Goal: Information Seeking & Learning: Find contact information

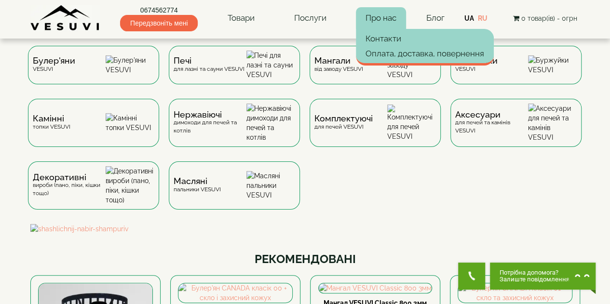
click at [368, 27] on link "Про нас" at bounding box center [381, 18] width 50 height 22
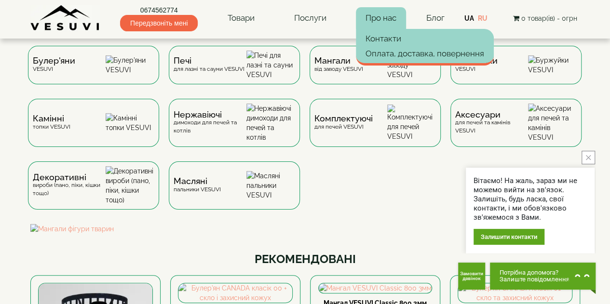
click at [379, 14] on link "Про нас" at bounding box center [381, 18] width 50 height 22
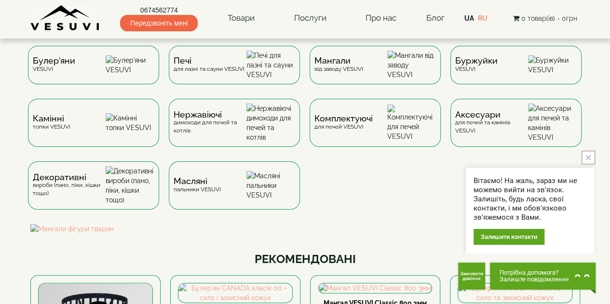
click at [589, 159] on icon "close button" at bounding box center [588, 157] width 5 height 5
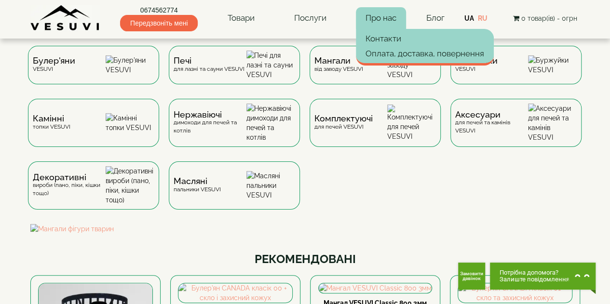
click at [387, 15] on link "Про нас" at bounding box center [381, 18] width 50 height 22
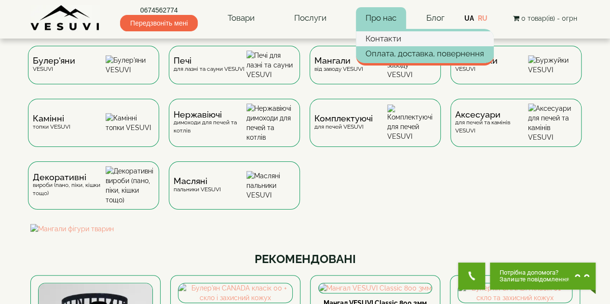
click at [391, 38] on link "Контакти" at bounding box center [425, 38] width 138 height 14
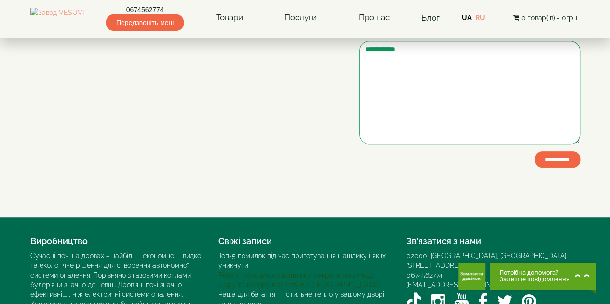
scroll to position [289, 0]
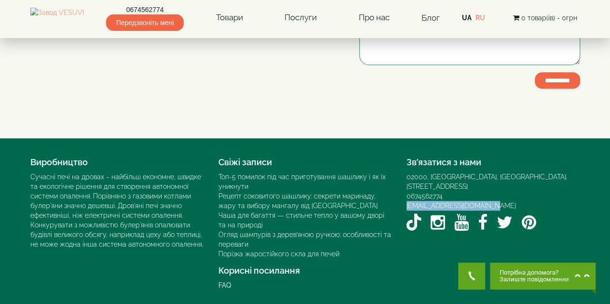
drag, startPoint x: 496, startPoint y: 198, endPoint x: 402, endPoint y: 198, distance: 94.0
click at [402, 198] on div "Зв’язатися з нами 02000, Україна, м. Київ, Мисливський провулок, 1Б 0674562774 …" at bounding box center [493, 194] width 188 height 82
copy link "[EMAIL_ADDRESS][DOMAIN_NAME]"
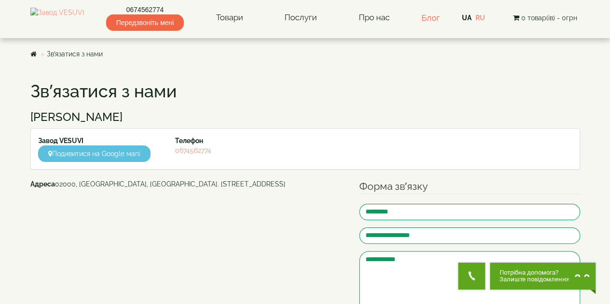
click at [431, 21] on link "Блог" at bounding box center [430, 18] width 18 height 10
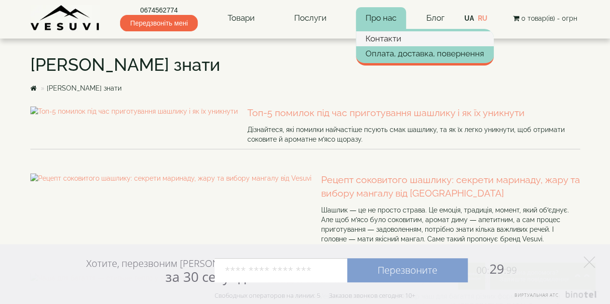
click at [389, 37] on link "Контакти" at bounding box center [425, 38] width 138 height 14
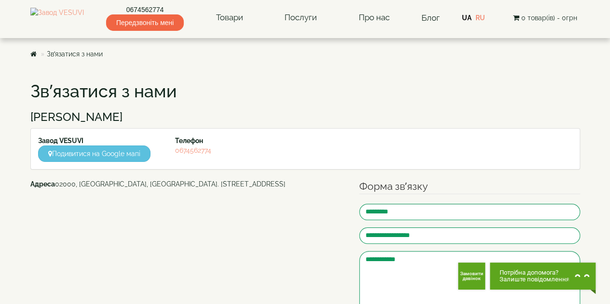
click at [37, 54] on ul "Зв’язатися з нами" at bounding box center [305, 53] width 550 height 17
